Goal: Information Seeking & Learning: Get advice/opinions

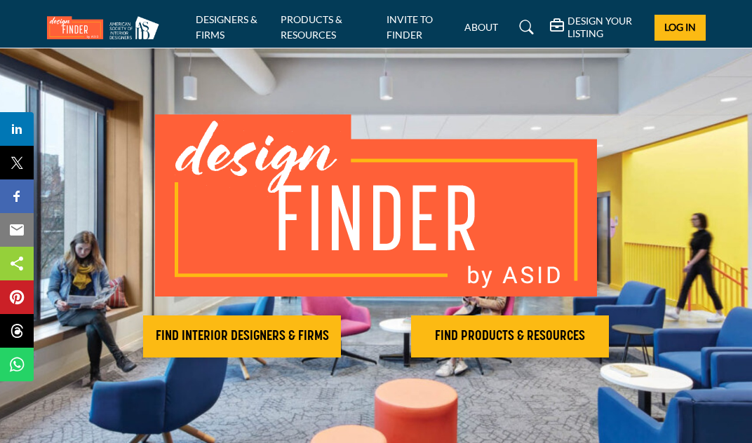
scroll to position [62, 0]
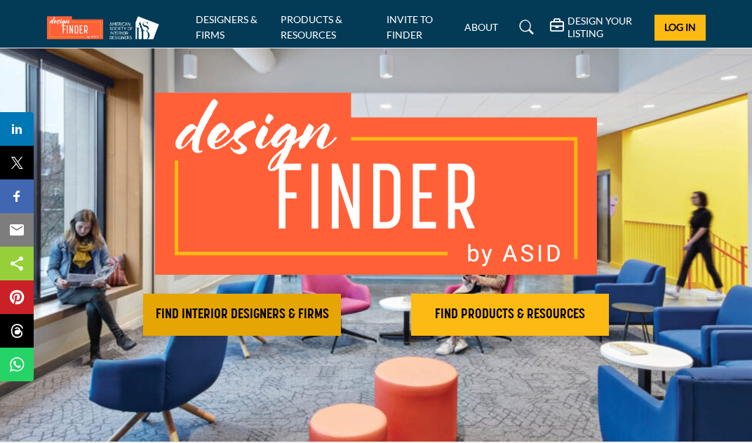
click at [266, 313] on h2 "FIND INTERIOR DESIGNERS & FIRMS" at bounding box center [241, 315] width 189 height 17
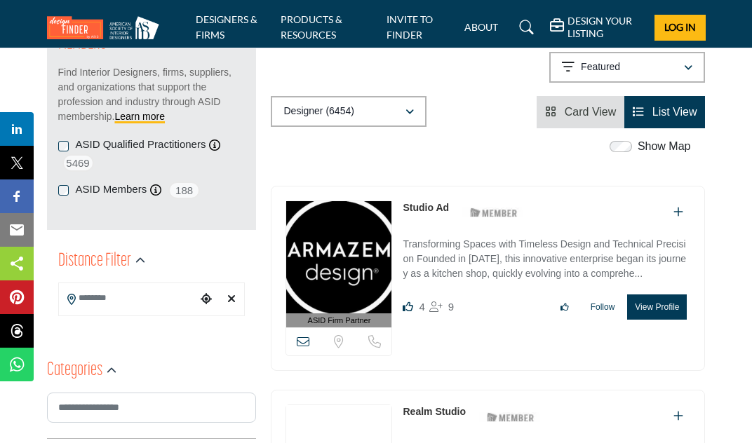
scroll to position [209, 0]
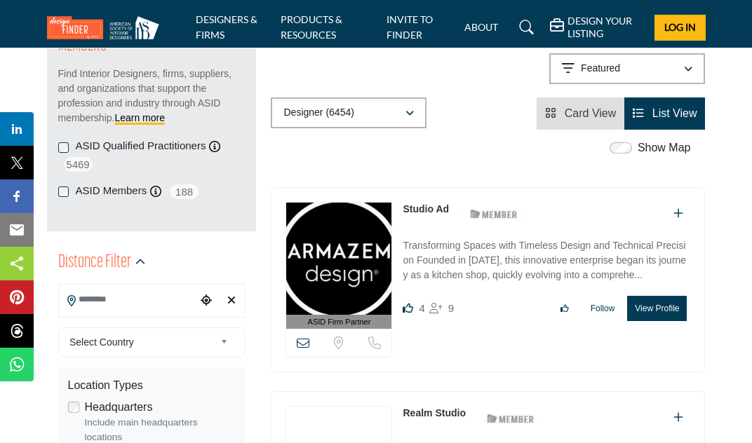
click at [109, 294] on input "Search Location" at bounding box center [128, 299] width 138 height 27
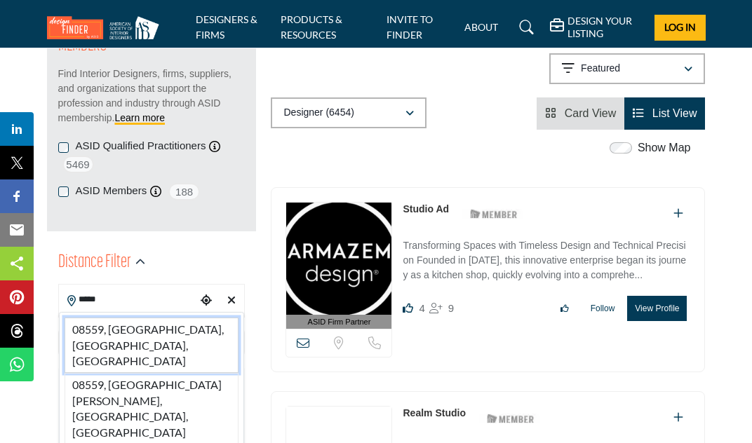
click at [170, 320] on li "08559, Stockton, NJ, USA" at bounding box center [152, 345] width 175 height 55
type input "**********"
type input "***"
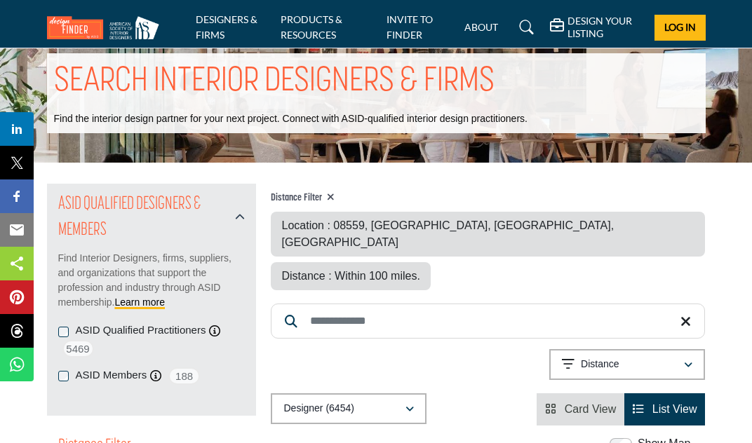
click at [172, 325] on div "ASID QUALIFIED DESIGNERS & MEMBERS Find Interior Designers, firms, suppliers, a…" at bounding box center [152, 300] width 210 height 232
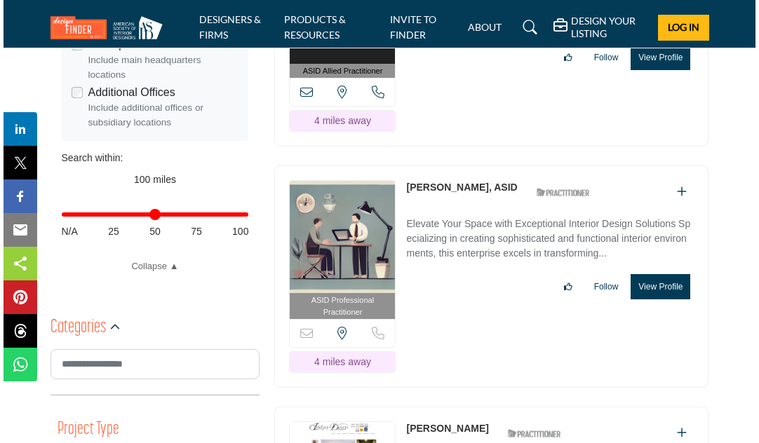
scroll to position [565, 0]
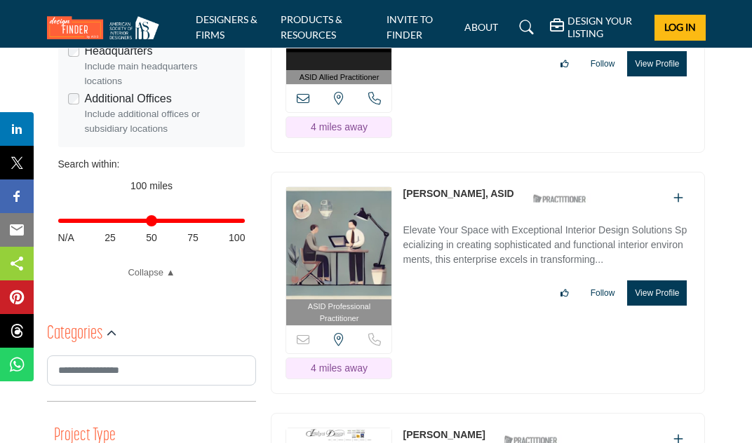
click at [659, 281] on button "View Profile" at bounding box center [657, 293] width 60 height 25
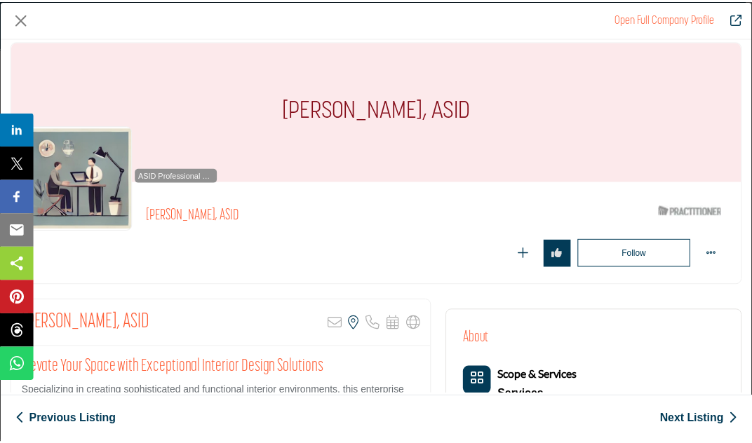
scroll to position [0, 0]
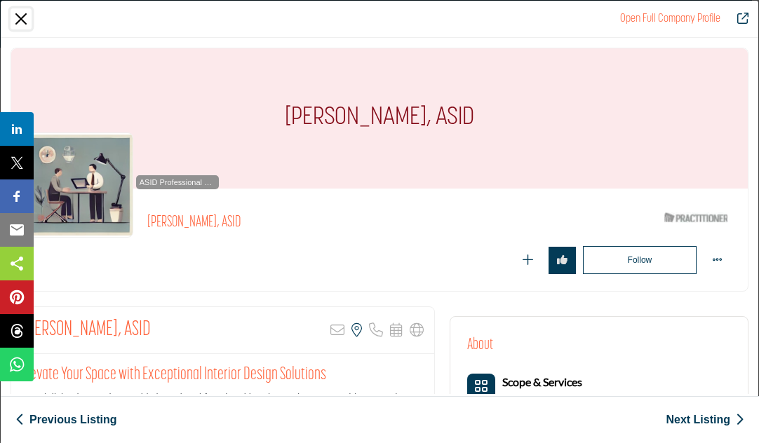
click at [13, 14] on button "Close" at bounding box center [21, 18] width 21 height 21
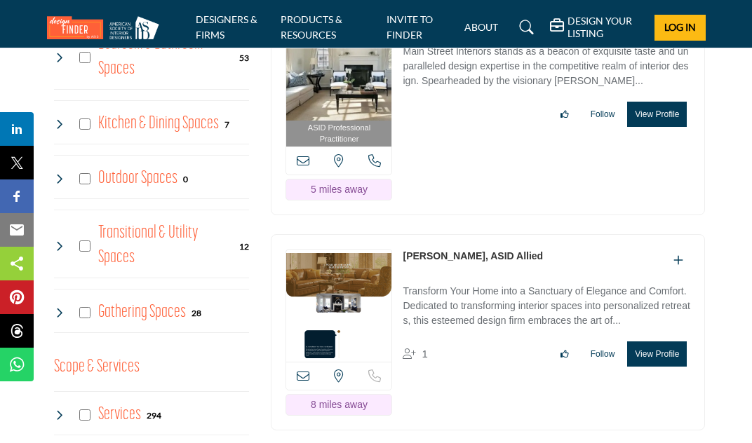
scroll to position [1216, 0]
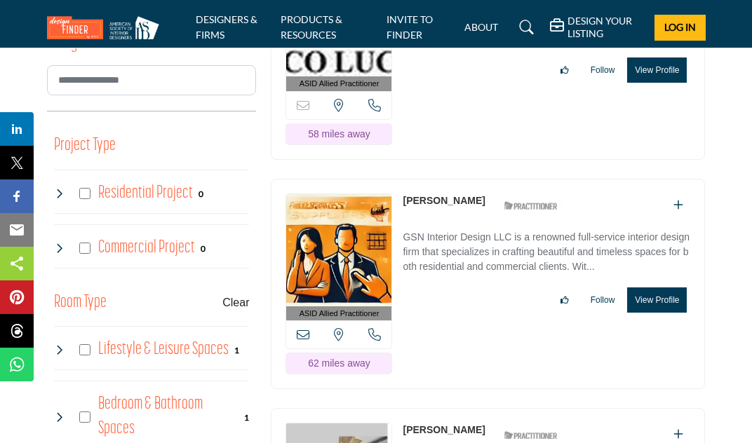
scroll to position [1065, 0]
